Goal: Information Seeking & Learning: Learn about a topic

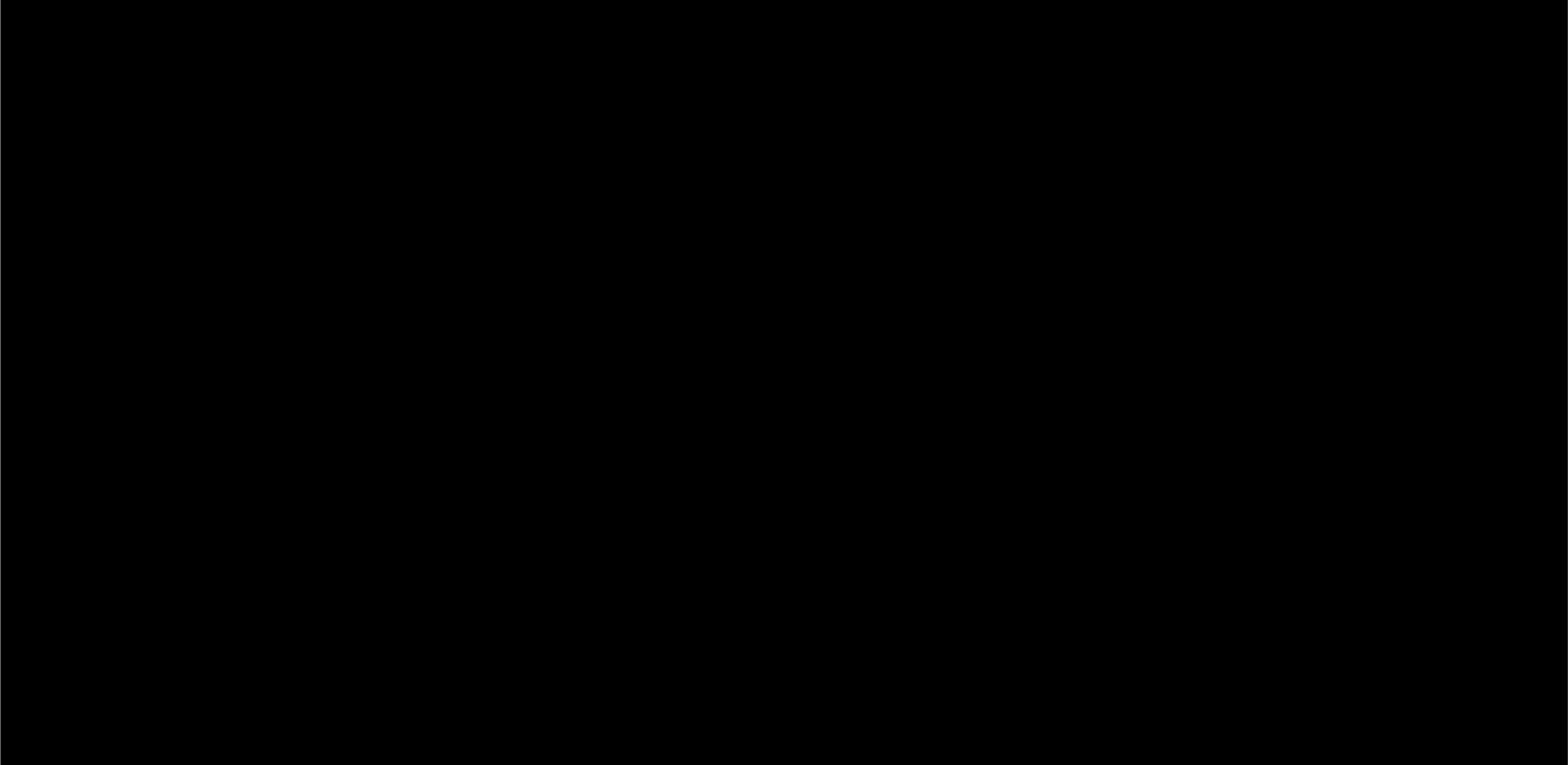
scroll to position [239, 0]
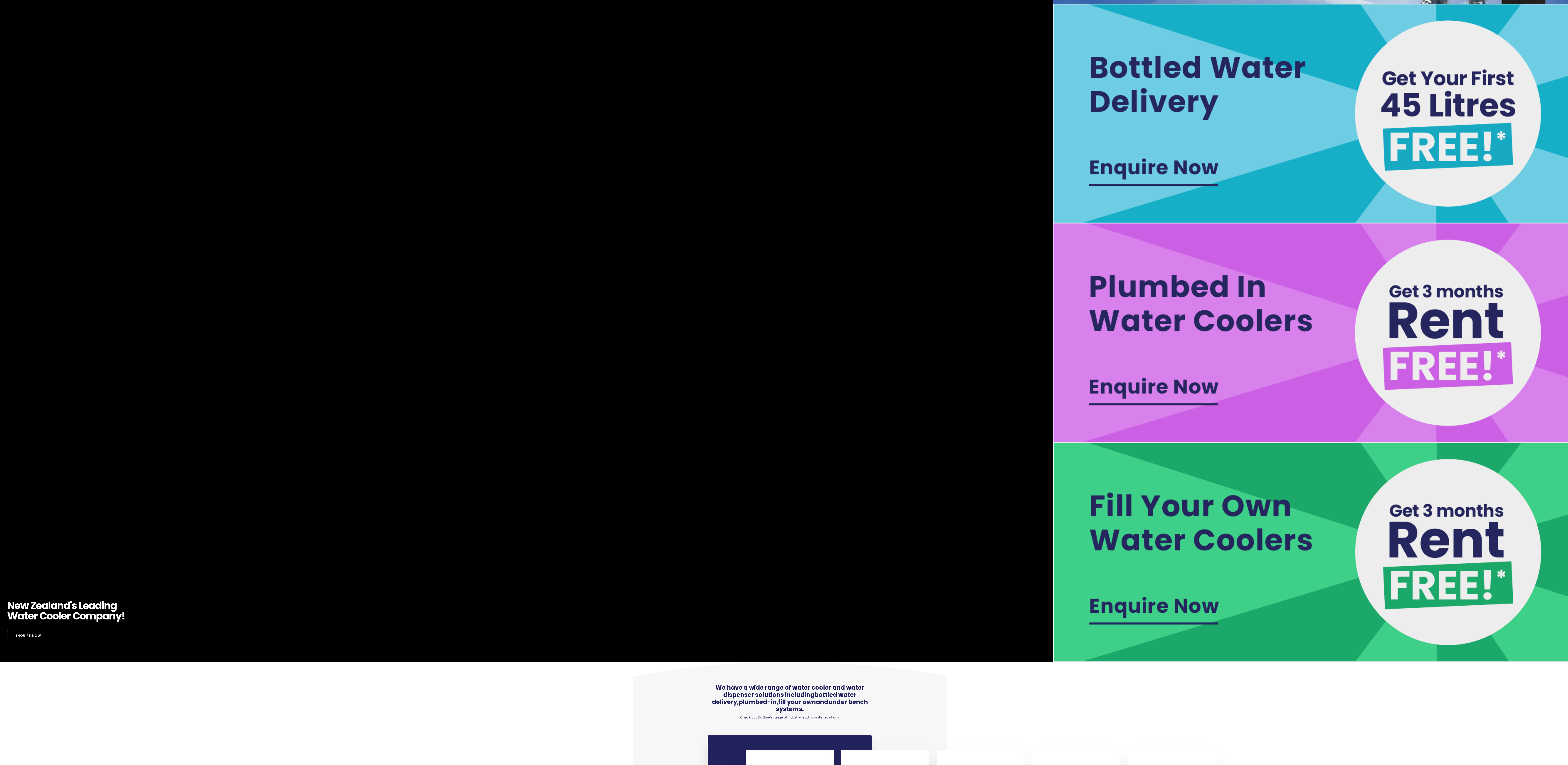
click at [38, 17] on video "https://www.bigblue.co.nz/wp-content/uploads/2021/09/Big-Blue-Hydro-17.mp4" at bounding box center [527, 223] width 2031 height 894
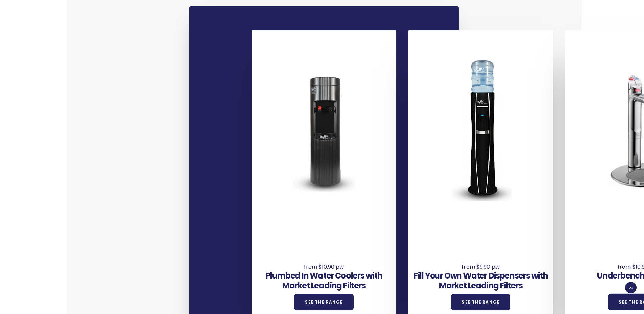
scroll to position [516, 0]
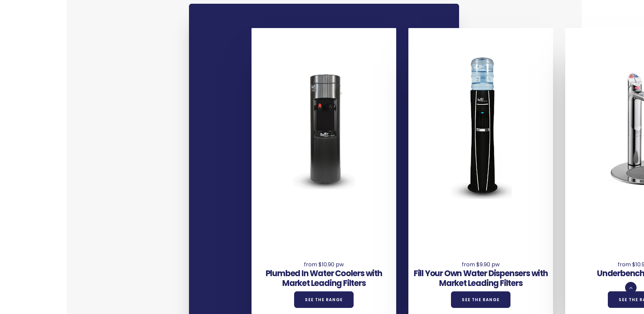
click at [63, 28] on div at bounding box center [167, 127] width 145 height 192
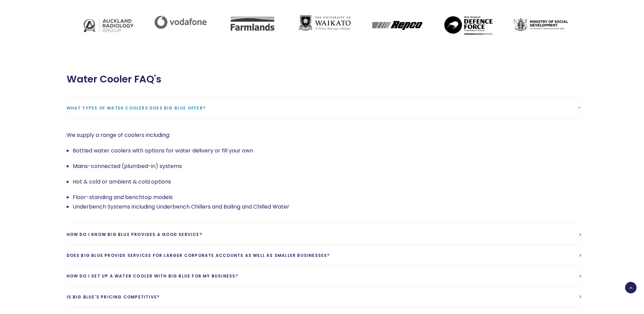
scroll to position [1487, 0]
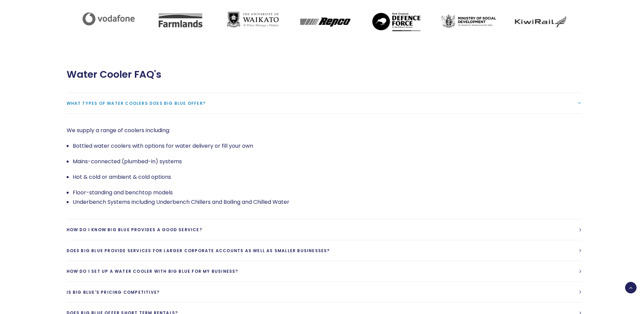
click at [63, 28] on span "What types of water coolers does Big Blue offer?" at bounding box center [136, 103] width 139 height 6
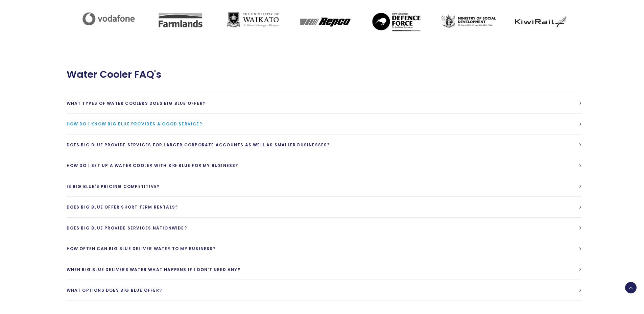
click at [63, 28] on span "How do I know Big Blue provides a good service?" at bounding box center [135, 124] width 136 height 6
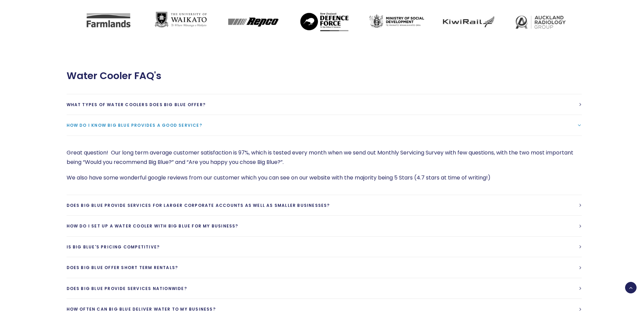
click at [63, 28] on span "How do I know Big Blue provides a good service?" at bounding box center [135, 125] width 136 height 6
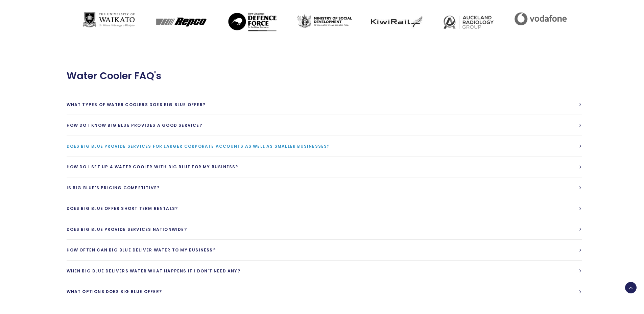
click at [63, 28] on span "Does Big Blue provide services for larger corporate accounts as well as smaller…" at bounding box center [198, 146] width 263 height 6
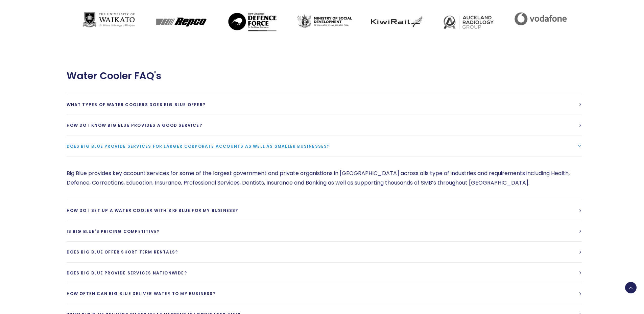
click at [63, 28] on span "Does Big Blue provide services for larger corporate accounts as well as smaller…" at bounding box center [198, 146] width 263 height 6
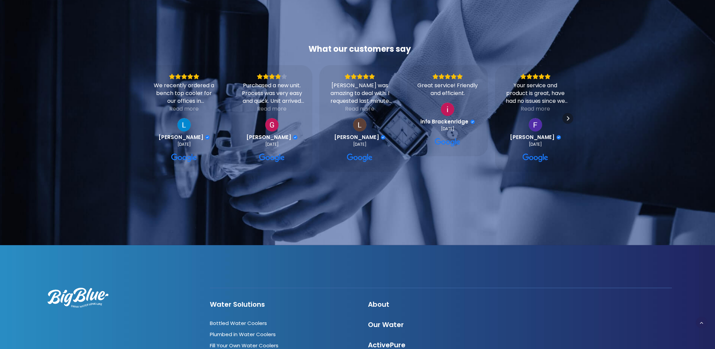
scroll to position [0, 0]
